Goal: Task Accomplishment & Management: Manage account settings

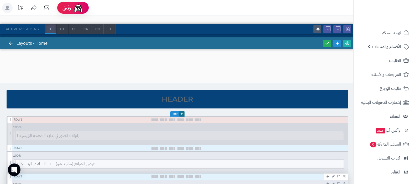
scroll to position [164, 0]
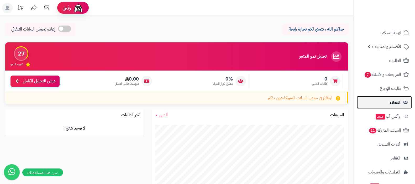
click at [386, 99] on link "العملاء" at bounding box center [384, 102] width 55 height 13
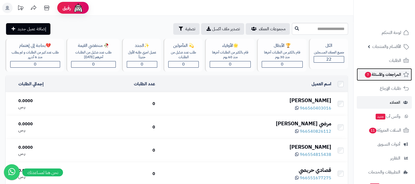
click at [383, 79] on link "المراجعات والأسئلة 7" at bounding box center [384, 74] width 55 height 13
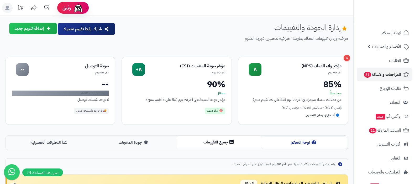
click at [215, 139] on button "جميع التقييمات" at bounding box center [219, 142] width 85 height 12
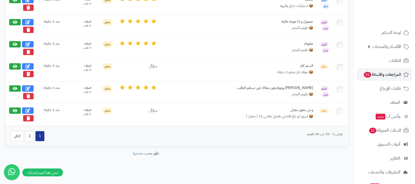
scroll to position [538, 0]
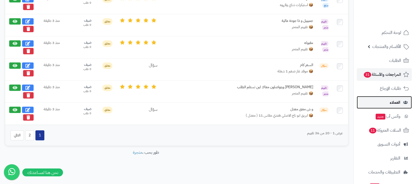
click at [396, 99] on span "العملاء" at bounding box center [395, 101] width 11 height 7
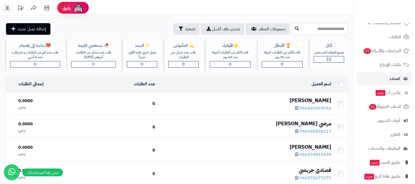
scroll to position [43, 0]
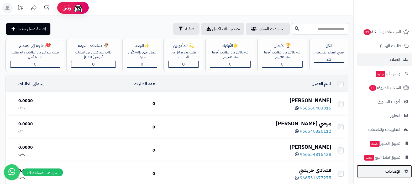
click at [386, 175] on link "الإعدادات" at bounding box center [384, 171] width 55 height 13
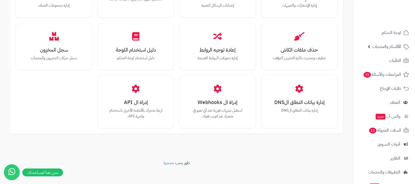
scroll to position [485, 0]
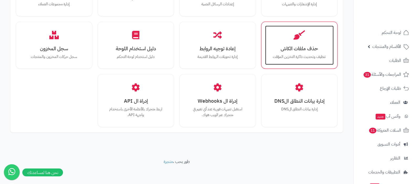
click at [297, 52] on div "حذف ملفات الكاش تنظيف وتحديث ذاكرة التخزين المؤقت" at bounding box center [299, 44] width 69 height 39
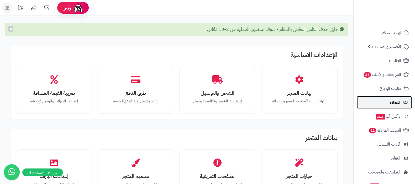
click at [392, 97] on link "العملاء" at bounding box center [384, 102] width 55 height 13
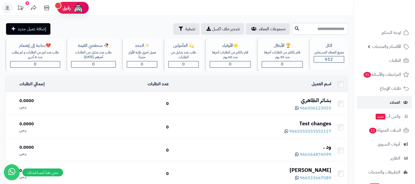
click at [301, 98] on div "بشائر الظاهري" at bounding box center [252, 100] width 158 height 8
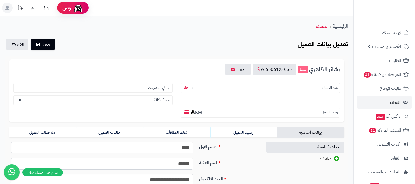
scroll to position [65, 0]
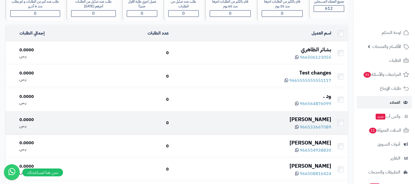
scroll to position [65, 0]
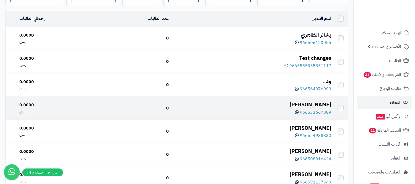
click at [321, 103] on div "[PERSON_NAME]" at bounding box center [252, 105] width 158 height 8
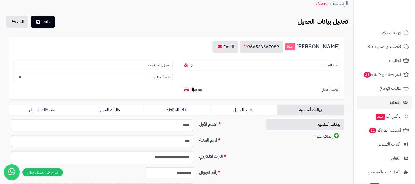
scroll to position [33, 0]
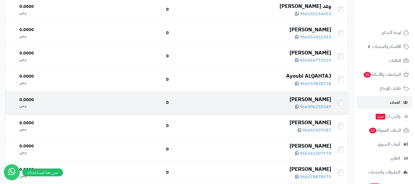
scroll to position [558, 0]
click at [323, 96] on div "ندى العتيبي" at bounding box center [252, 99] width 158 height 8
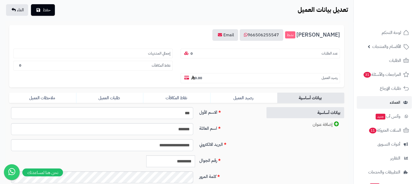
scroll to position [65, 0]
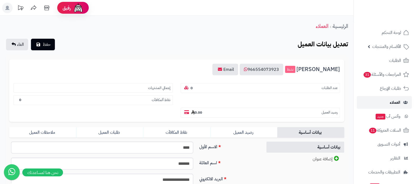
click at [395, 98] on link "العملاء" at bounding box center [384, 102] width 55 height 13
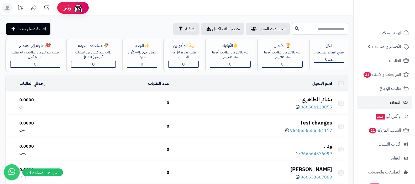
click at [326, 29] on input "text" at bounding box center [320, 29] width 56 height 12
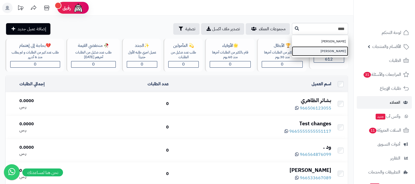
click at [329, 51] on link "[PERSON_NAME]" at bounding box center [320, 51] width 56 height 10
type input "**********"
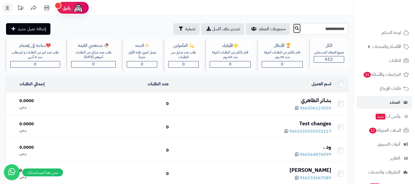
click at [295, 28] on icon at bounding box center [297, 28] width 4 height 4
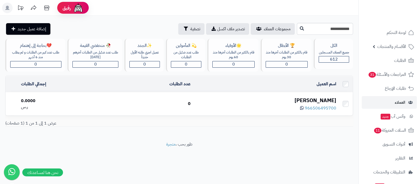
click at [326, 103] on div "[PERSON_NAME]" at bounding box center [266, 100] width 142 height 8
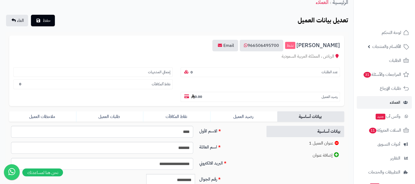
scroll to position [33, 0]
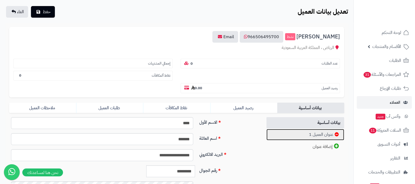
click at [317, 130] on link "عنوان العميل 1" at bounding box center [305, 134] width 78 height 11
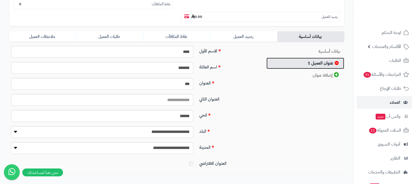
scroll to position [131, 0]
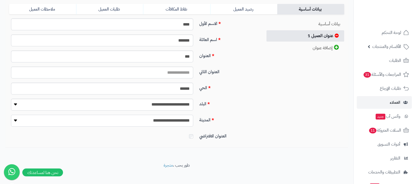
click at [169, 120] on select "**********" at bounding box center [102, 120] width 182 height 12
drag, startPoint x: 172, startPoint y: 119, endPoint x: 176, endPoint y: 119, distance: 4.2
click at [172, 119] on select "**********" at bounding box center [102, 120] width 182 height 12
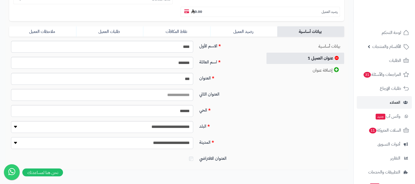
scroll to position [98, 0]
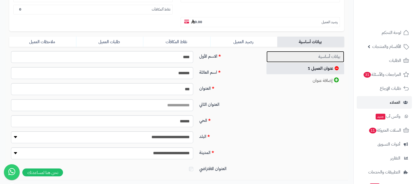
click at [312, 54] on link "بيانات أساسية" at bounding box center [305, 56] width 78 height 11
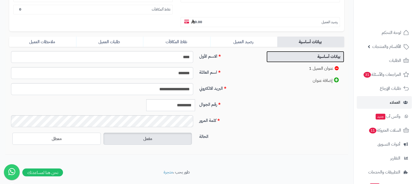
click at [311, 61] on link "بيانات أساسية" at bounding box center [305, 56] width 78 height 11
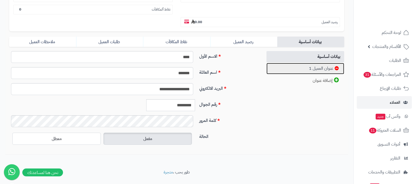
click at [311, 63] on link "عنوان العميل 1" at bounding box center [305, 68] width 78 height 11
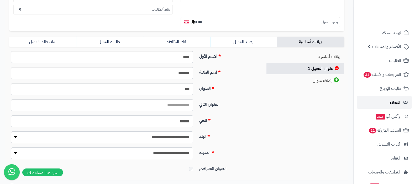
click at [382, 102] on link "العملاء" at bounding box center [384, 102] width 55 height 13
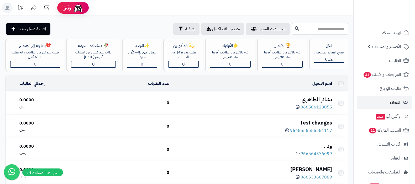
click at [308, 29] on input "text" at bounding box center [320, 29] width 56 height 12
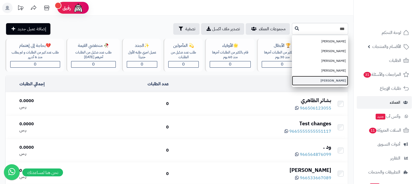
click at [334, 79] on link "[PERSON_NAME]" at bounding box center [320, 81] width 56 height 10
type input "**********"
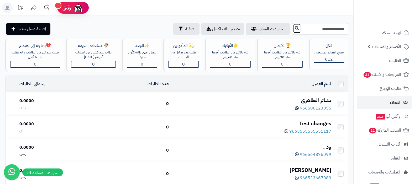
click at [293, 24] on button at bounding box center [297, 28] width 8 height 10
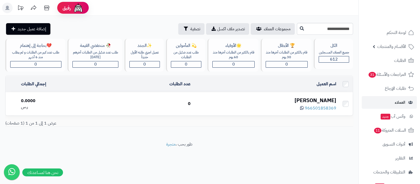
click at [316, 101] on div "[PERSON_NAME]" at bounding box center [266, 100] width 142 height 8
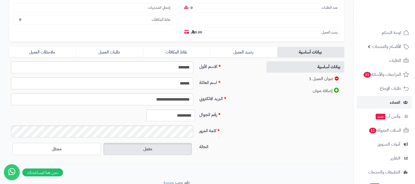
scroll to position [98, 0]
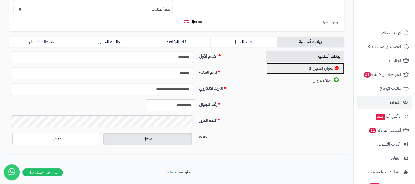
click at [316, 69] on link "عنوان العميل 1" at bounding box center [305, 68] width 78 height 11
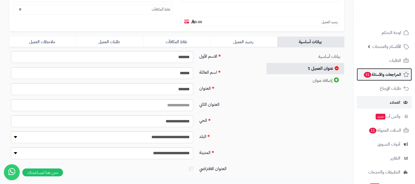
click at [377, 74] on span "المراجعات والأسئلة 31" at bounding box center [382, 74] width 38 height 7
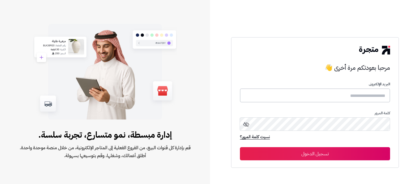
type input "**********"
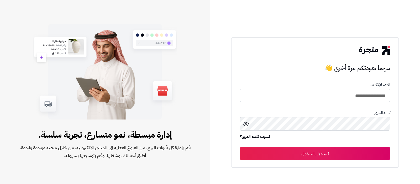
click at [329, 150] on button "تسجيل الدخول" at bounding box center [315, 152] width 150 height 13
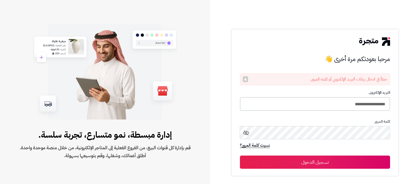
click at [322, 107] on input "**********" at bounding box center [315, 104] width 150 height 14
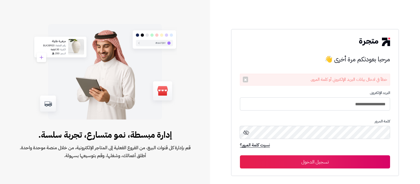
type input "**********"
click at [240, 155] on button "تسجيل الدخول" at bounding box center [315, 161] width 150 height 13
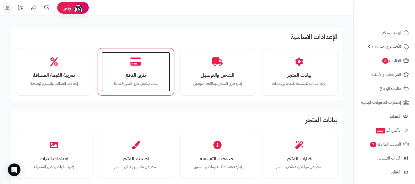
click at [139, 81] on p "إعداد وتفعيل طرق الدفع المتاحة" at bounding box center [136, 84] width 58 height 6
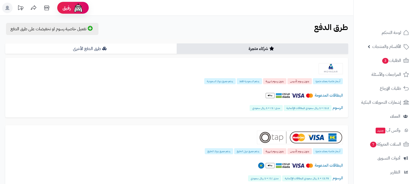
scroll to position [164, 0]
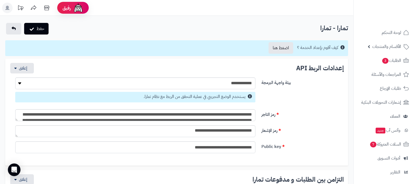
select select
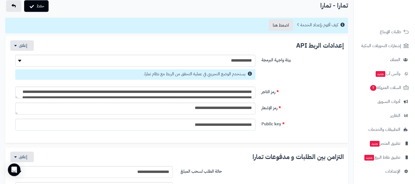
scroll to position [33, 0]
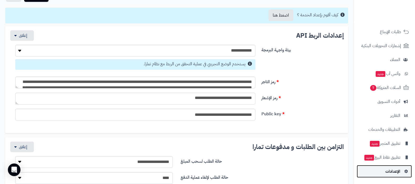
click at [389, 171] on span "الإعدادات" at bounding box center [392, 170] width 15 height 7
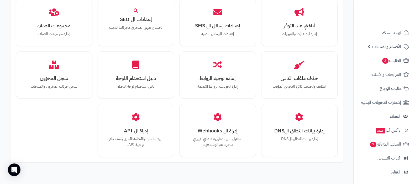
scroll to position [485, 0]
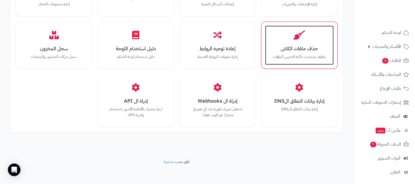
click at [293, 39] on div "حذف ملفات الكاش تنظيف وتحديث ذاكرة التخزين المؤقت" at bounding box center [299, 44] width 69 height 39
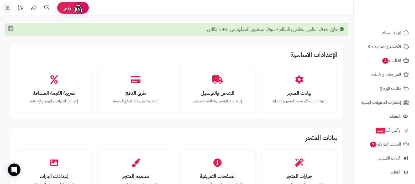
click at [9, 29] on button "×" at bounding box center [10, 28] width 5 height 6
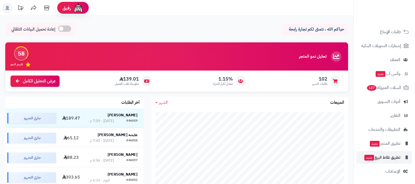
scroll to position [65, 0]
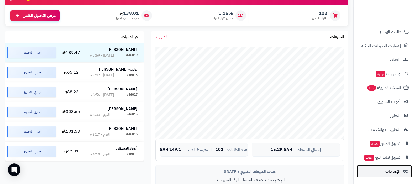
click at [389, 169] on span "الإعدادات" at bounding box center [392, 170] width 15 height 7
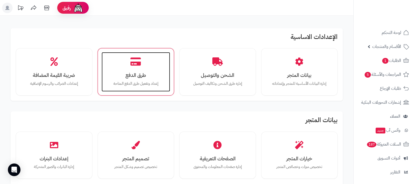
click at [130, 62] on div "طرق الدفع إعداد وتفعيل طرق الدفع المتاحة" at bounding box center [136, 71] width 69 height 39
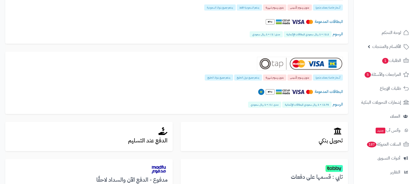
scroll to position [131, 0]
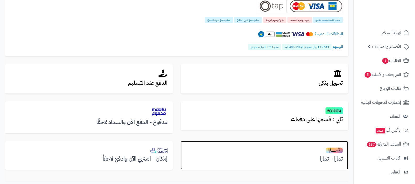
click at [321, 152] on h2 at bounding box center [264, 149] width 157 height 7
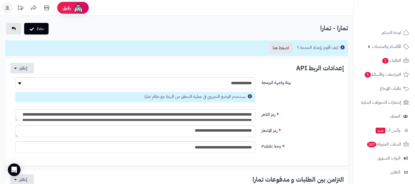
select select
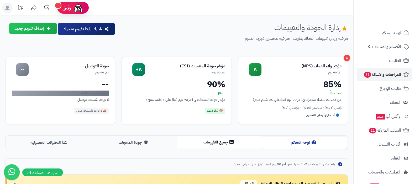
click at [216, 141] on button "جميع التقييمات" at bounding box center [219, 142] width 85 height 12
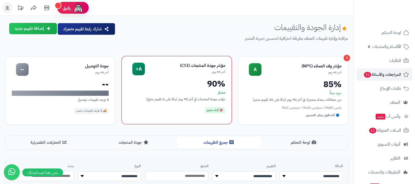
scroll to position [98, 0]
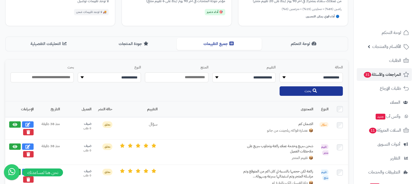
click at [119, 75] on select "**********" at bounding box center [109, 77] width 63 height 10
select select "**********"
click at [78, 72] on select "**********" at bounding box center [109, 77] width 63 height 10
click at [294, 92] on button "بحث" at bounding box center [311, 90] width 63 height 9
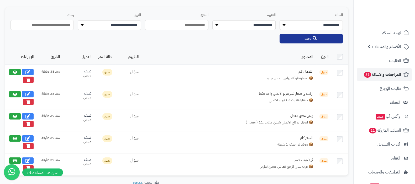
scroll to position [164, 0]
